Goal: Transaction & Acquisition: Purchase product/service

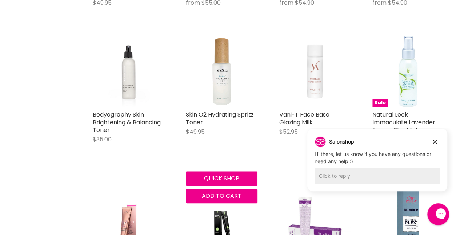
scroll to position [380, 0]
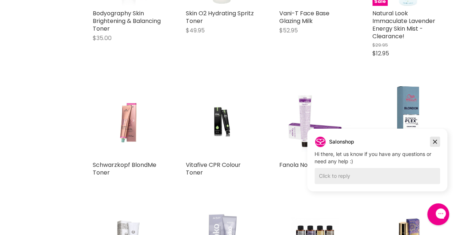
click at [438, 143] on icon "Dismiss campaign" at bounding box center [434, 141] width 7 height 9
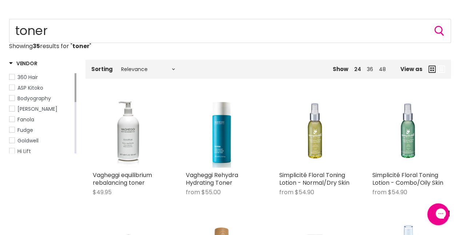
scroll to position [0, 0]
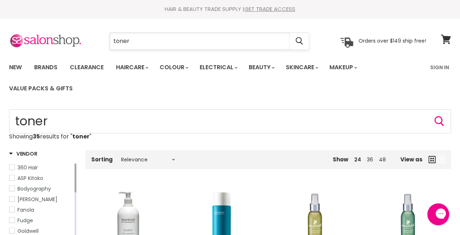
click at [113, 41] on input "toner" at bounding box center [200, 41] width 180 height 17
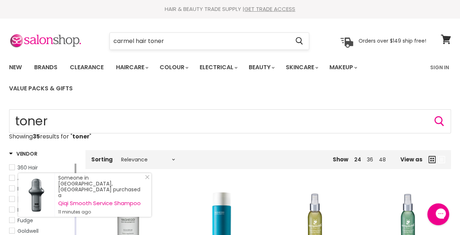
type input "Carmel hair toner"
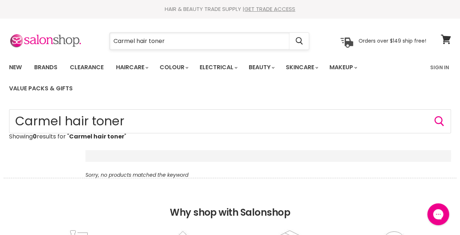
click at [137, 41] on input "Carmel hair toner" at bounding box center [200, 41] width 180 height 17
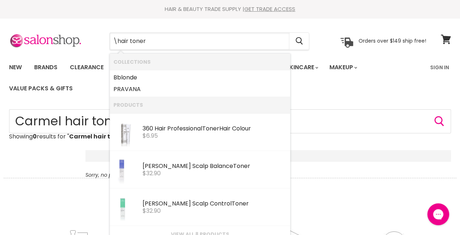
type input "hair toner"
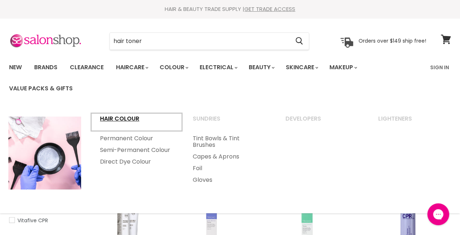
click at [138, 117] on link "Hair Colour" at bounding box center [136, 122] width 91 height 18
click at [131, 120] on link "Hair Colour" at bounding box center [136, 122] width 91 height 18
click at [124, 167] on link "Direct Dye Colour" at bounding box center [136, 162] width 91 height 12
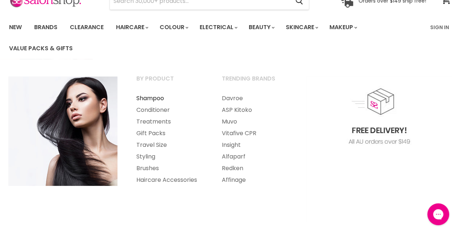
scroll to position [65, 0]
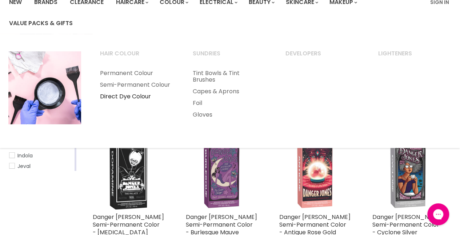
click at [131, 102] on link "Direct Dye Colour" at bounding box center [136, 97] width 91 height 12
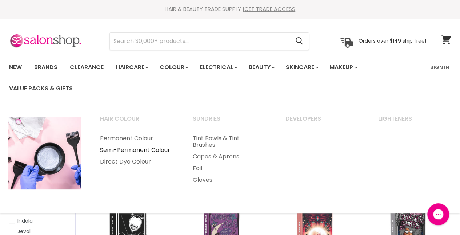
click at [124, 148] on link "Semi-Permanent Colour" at bounding box center [136, 150] width 91 height 12
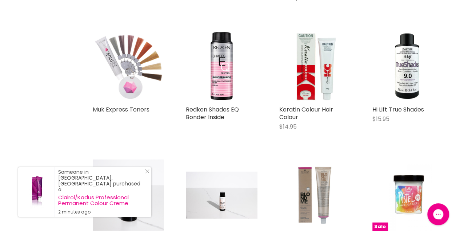
scroll to position [699, 0]
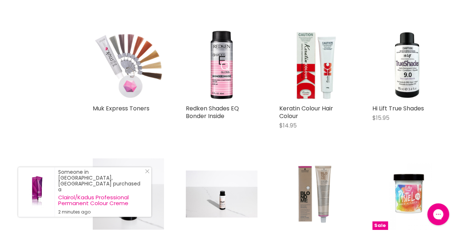
click at [129, 71] on img "Main content" at bounding box center [128, 64] width 71 height 71
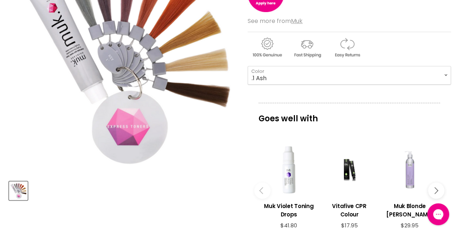
scroll to position [163, 0]
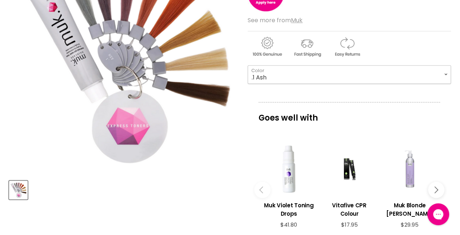
click at [313, 76] on select ".1 Ash .12 Smokey Silver .2 Lilac .57 Rose .42 Coral .37 Soft Gold .72 Pearl .0…" at bounding box center [349, 74] width 203 height 18
click at [248, 65] on select ".1 Ash .12 Smokey Silver .2 Lilac .57 Rose .42 Coral .37 Soft Gold .72 Pearl .0…" at bounding box center [349, 74] width 203 height 18
select select ".07 Natural Cool Beige"
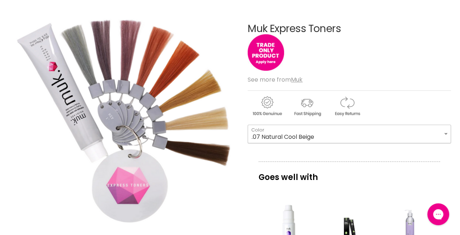
scroll to position [103, 0]
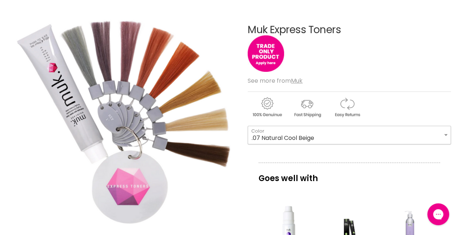
click at [286, 137] on select ".1 Ash .12 Smokey Silver .2 Lilac .57 Rose .42 Coral .37 Soft Gold .72 Pearl .0…" at bounding box center [349, 134] width 203 height 18
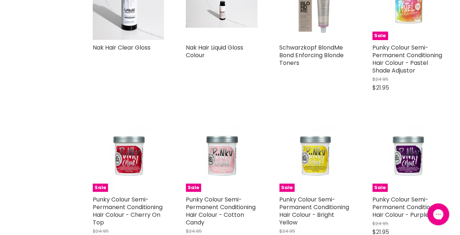
scroll to position [931, 0]
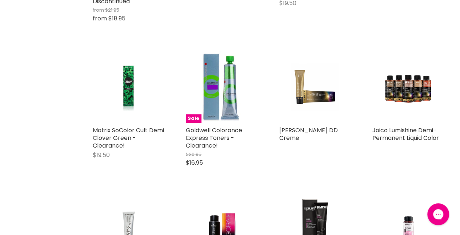
scroll to position [2233, 0]
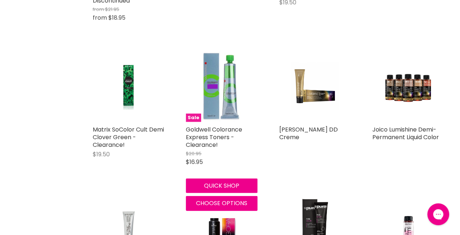
click at [225, 99] on img "Main content" at bounding box center [221, 86] width 71 height 71
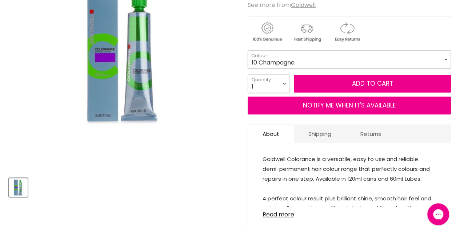
click at [311, 58] on select "9 Champagne 9 Icy 9 Silver 10 Champagne" at bounding box center [349, 59] width 203 height 18
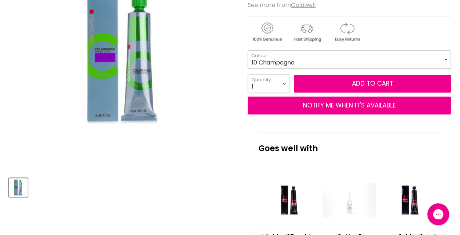
click at [248, 50] on select "9 Champagne 9 Icy 9 Silver 10 Champagne" at bounding box center [349, 59] width 203 height 18
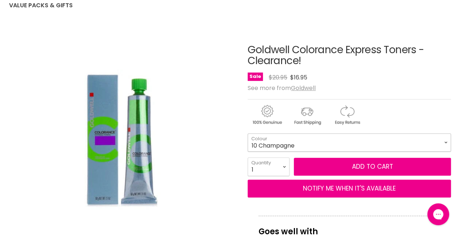
scroll to position [87, 0]
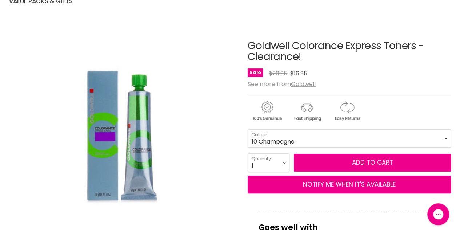
drag, startPoint x: 418, startPoint y: 45, endPoint x: 248, endPoint y: 39, distance: 170.3
click at [248, 40] on h1 "Goldwell Colorance Express Toners - Clearance!" at bounding box center [349, 51] width 203 height 23
drag, startPoint x: 248, startPoint y: 39, endPoint x: 354, endPoint y: 43, distance: 106.6
copy h1 "Goldwell Colorance Express Toners"
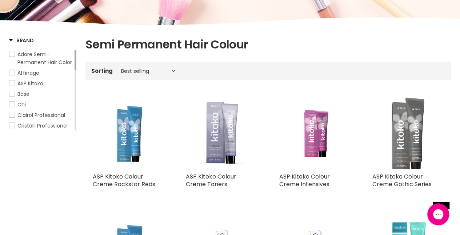
scroll to position [103, 0]
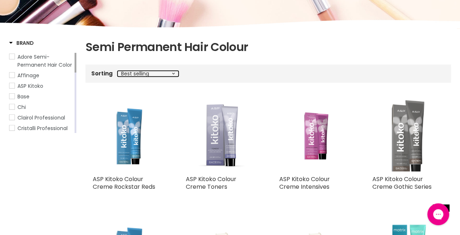
click at [172, 73] on select "Best selling Featured Price, low to high Price, high to low Alphabetically, A-Z…" at bounding box center [147, 74] width 61 height 6
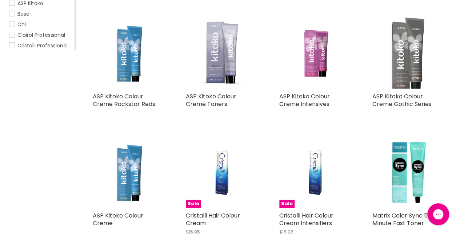
scroll to position [185, 0]
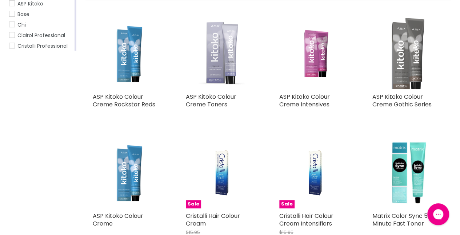
click at [219, 69] on img "Main content" at bounding box center [221, 53] width 71 height 71
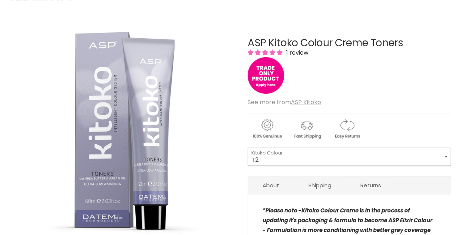
click at [276, 155] on select "T2 T21 T21S T24 T26 T32" at bounding box center [349, 156] width 203 height 18
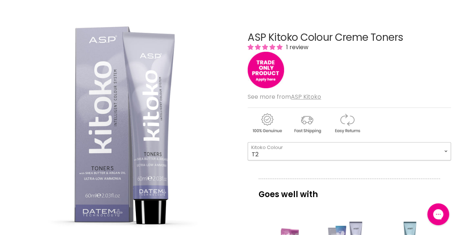
scroll to position [97, 0]
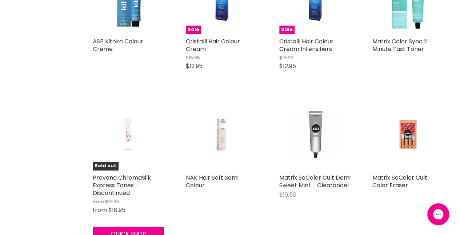
scroll to position [359, 0]
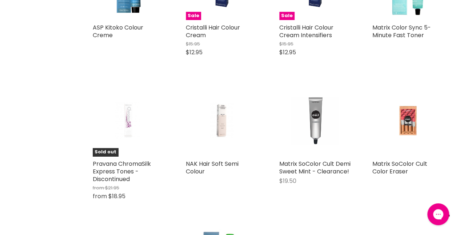
scroll to position [374, 0]
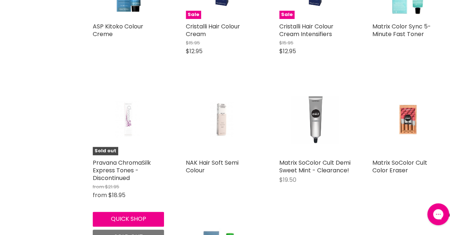
click at [139, 120] on img "Main content" at bounding box center [128, 119] width 47 height 71
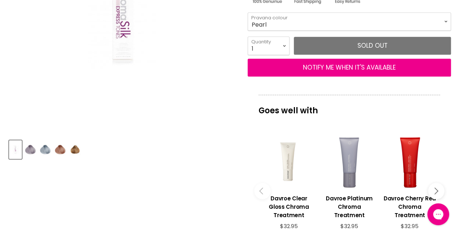
scroll to position [203, 0]
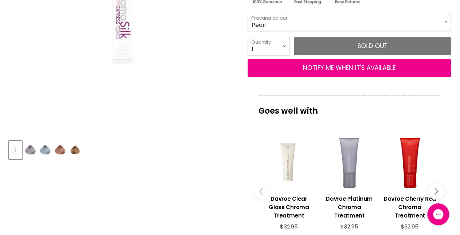
click at [79, 149] on img "Product thumbnails" at bounding box center [74, 149] width 11 height 17
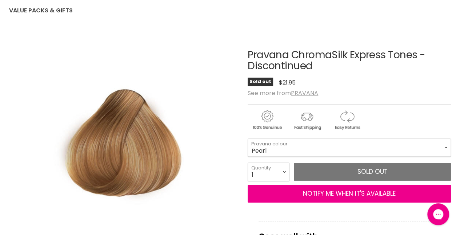
scroll to position [151, 0]
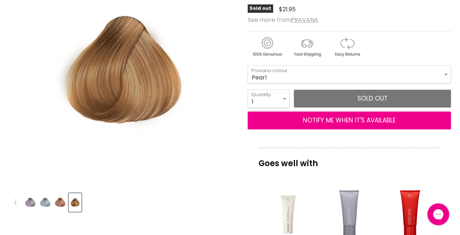
click at [56, 200] on img "Product thumbnails" at bounding box center [60, 201] width 11 height 17
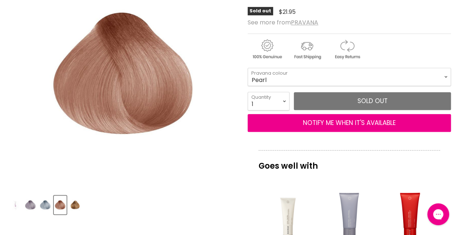
scroll to position [148, 0]
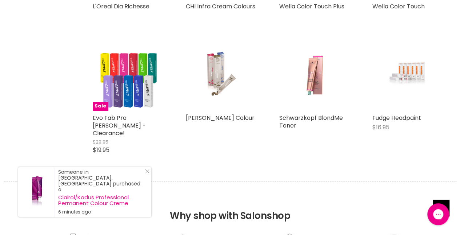
scroll to position [1331, 0]
